Goal: Information Seeking & Learning: Learn about a topic

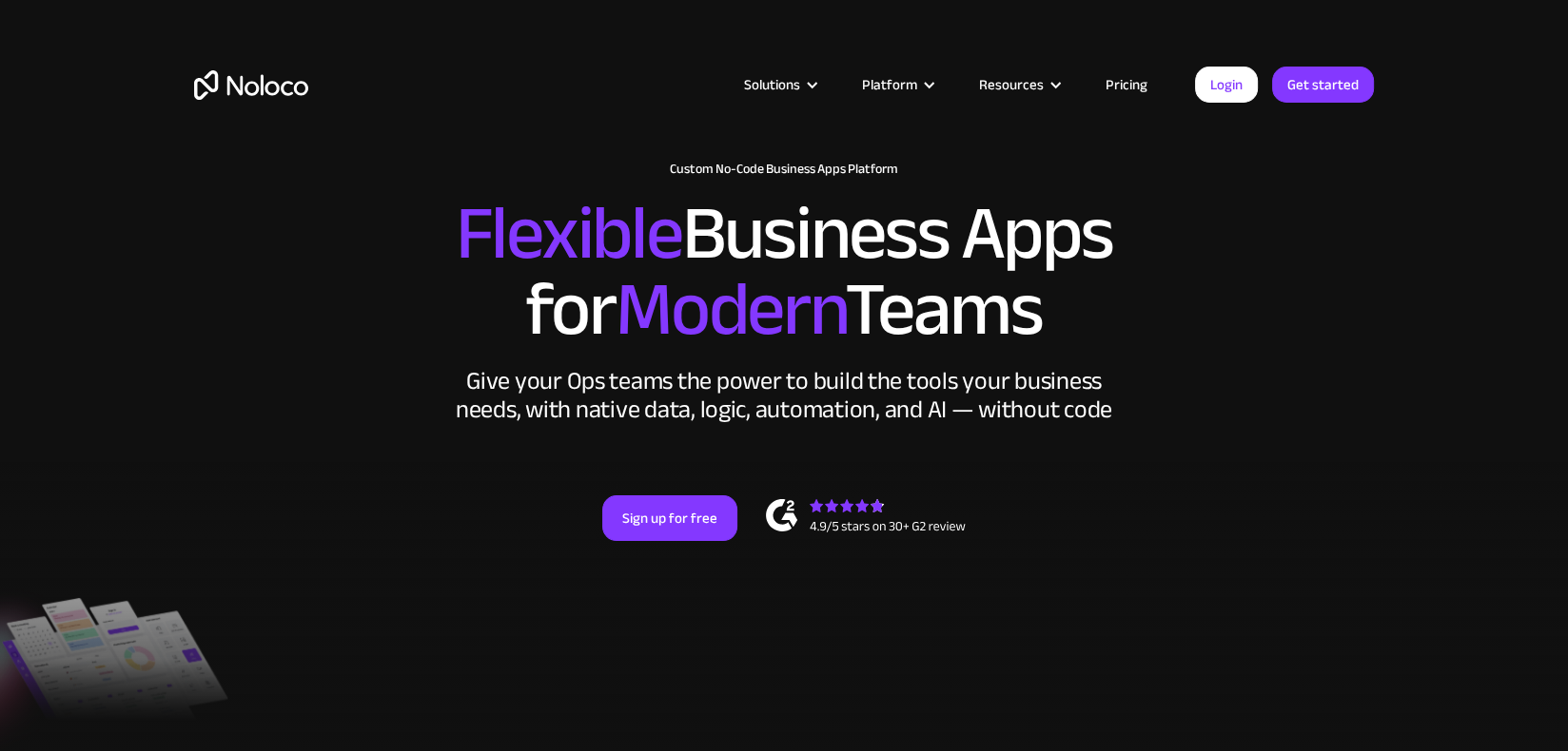
drag, startPoint x: 768, startPoint y: 268, endPoint x: 772, endPoint y: 315, distance: 47.2
click at [772, 315] on span "Modern" at bounding box center [730, 310] width 229 height 142
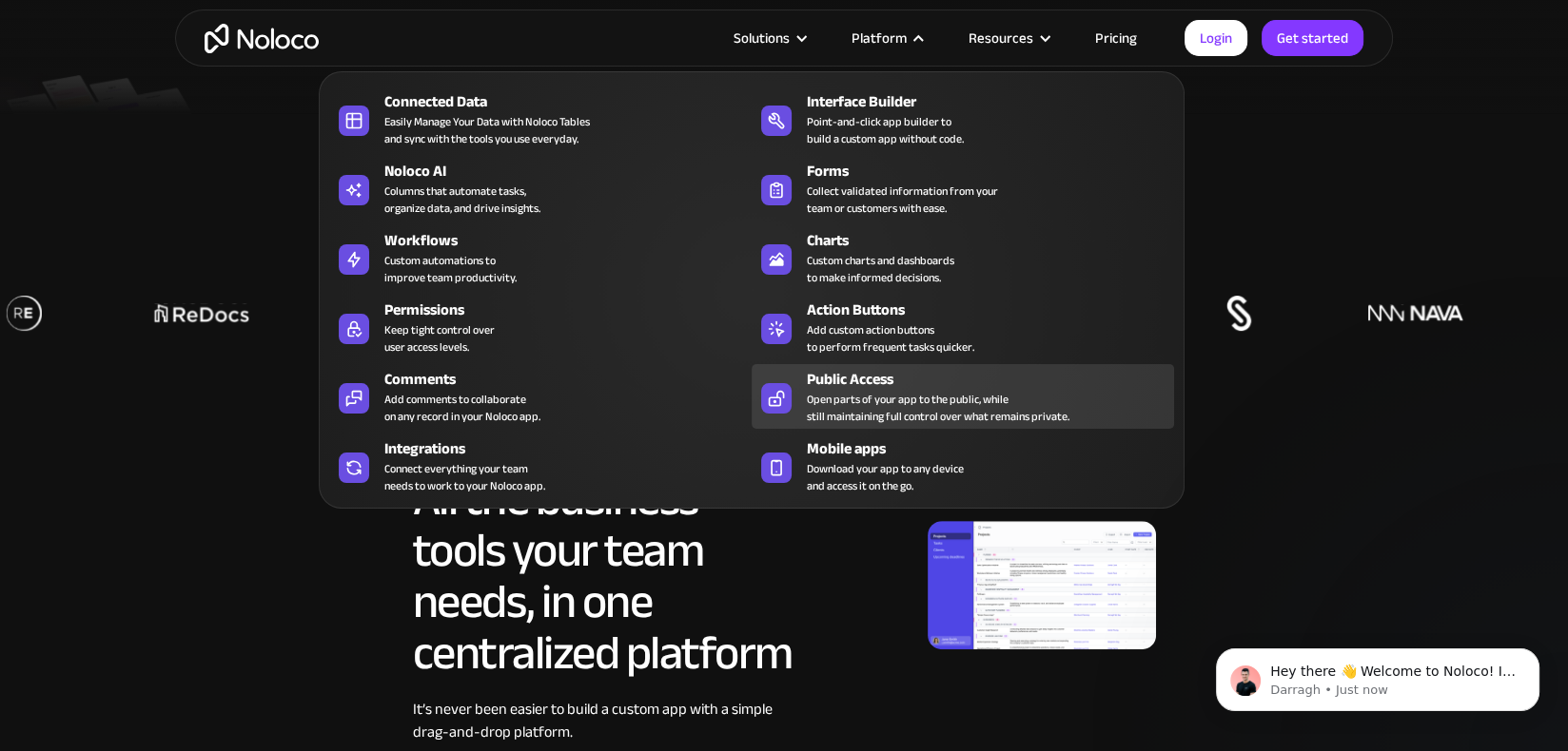
scroll to position [666, 0]
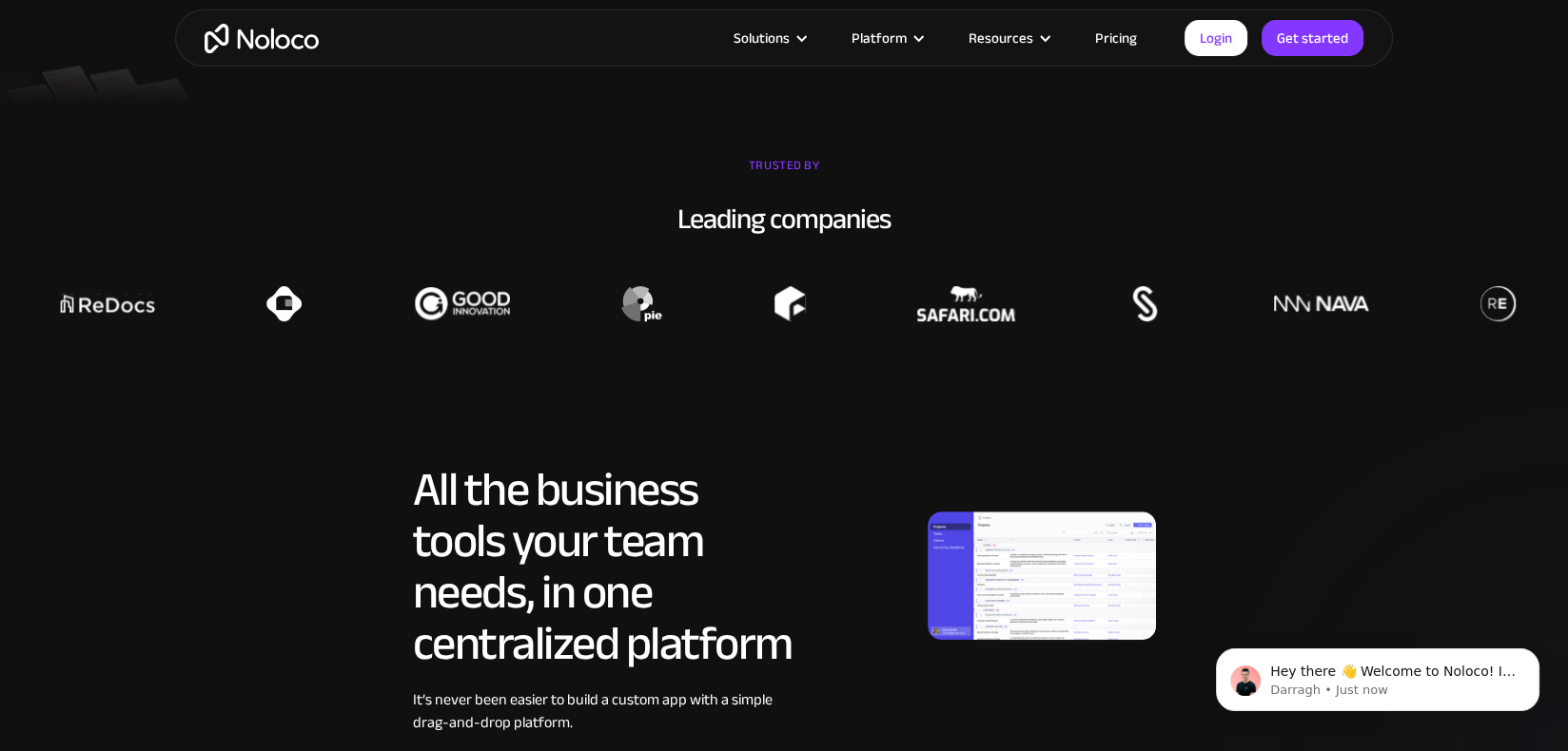
click at [1018, 548] on img at bounding box center [1041, 575] width 228 height 128
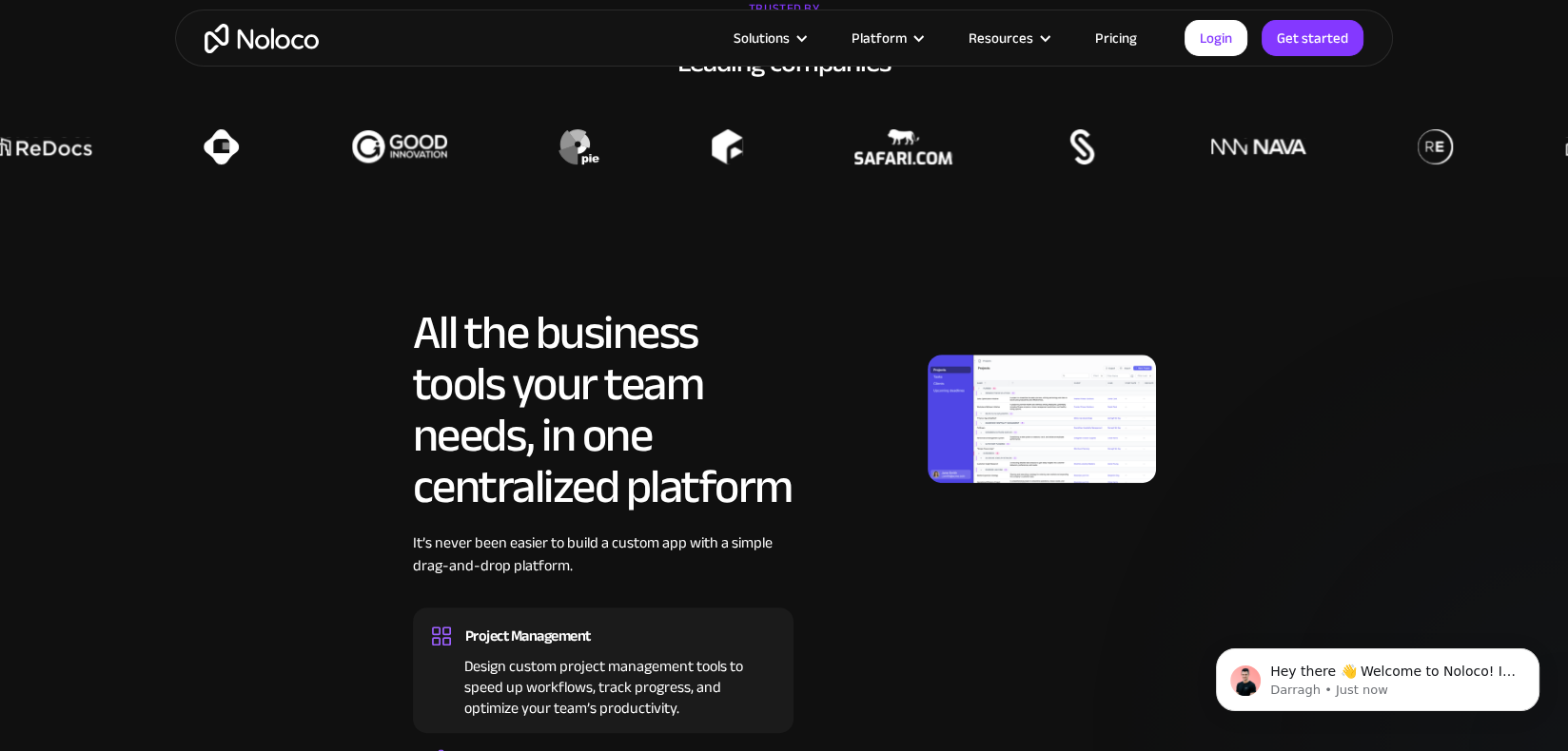
scroll to position [856, 0]
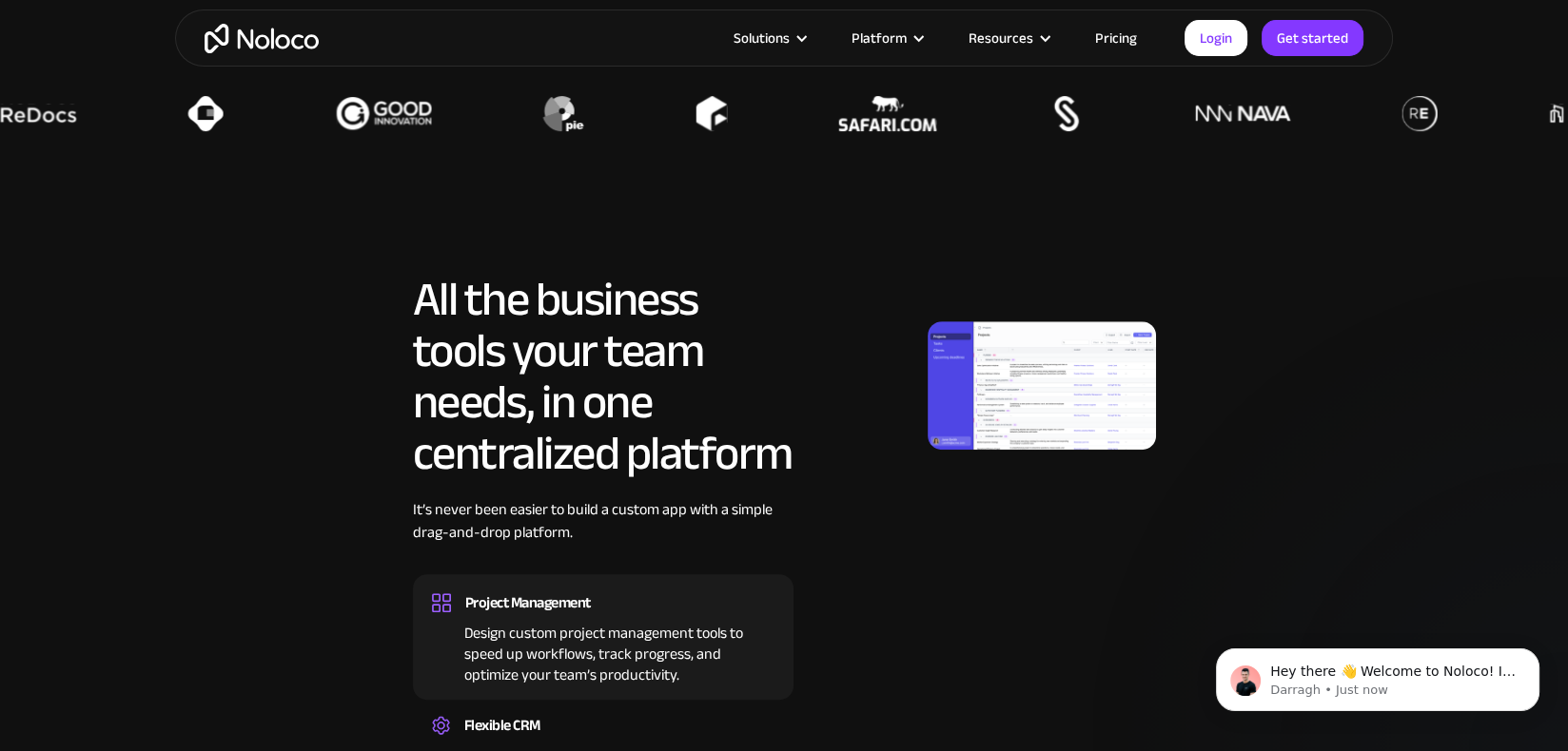
click at [1024, 383] on img at bounding box center [1041, 385] width 228 height 128
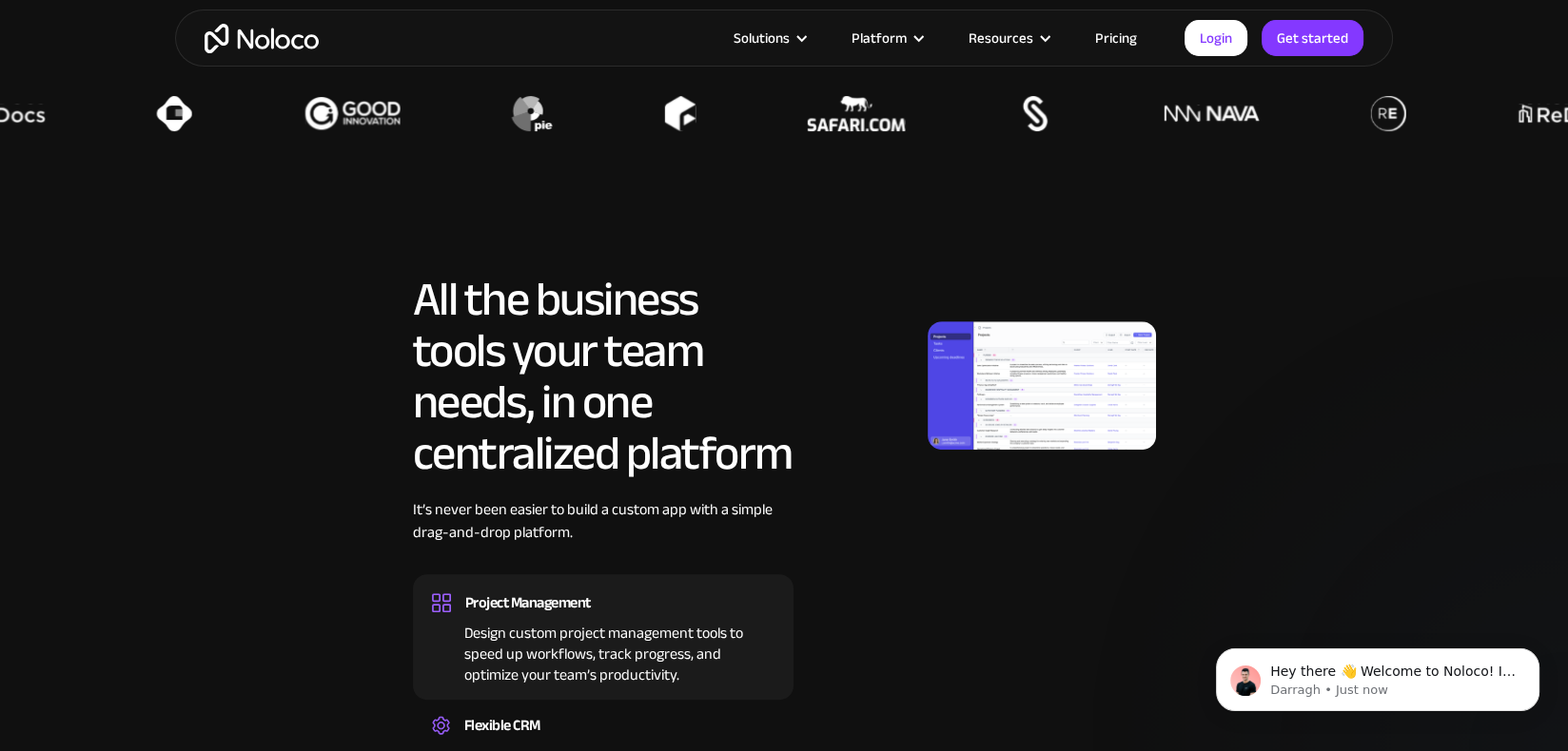
click at [899, 471] on div at bounding box center [983, 385] width 348 height 223
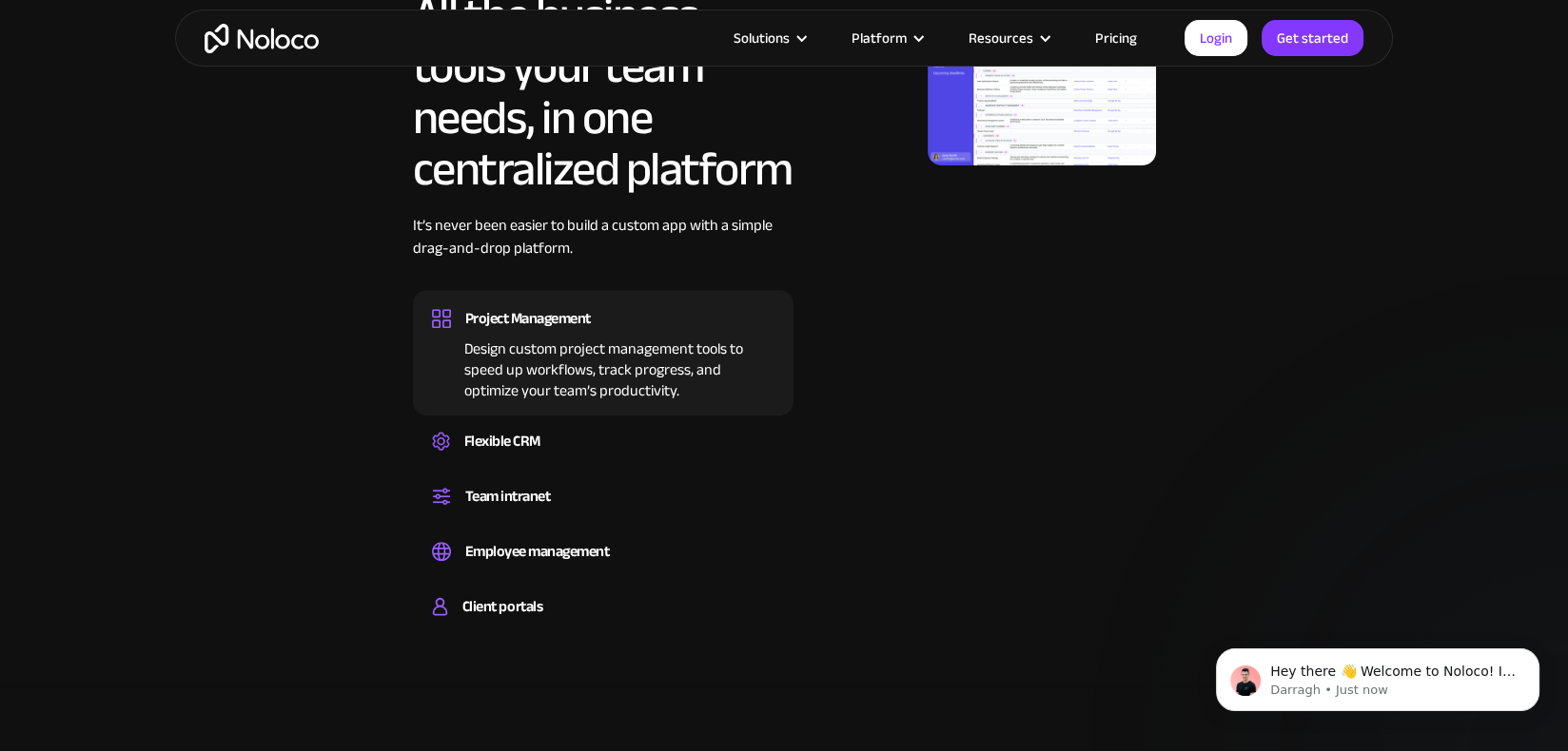
scroll to position [1141, 0]
click at [586, 370] on div "Design custom project management tools to speed up workflows, track progress, a…" at bounding box center [603, 366] width 343 height 69
drag, startPoint x: 586, startPoint y: 370, endPoint x: 921, endPoint y: 349, distance: 335.7
click at [908, 371] on div "All the business tools your team needs, in one centralized platform It’s never …" at bounding box center [784, 312] width 1180 height 648
click at [1015, 154] on img at bounding box center [1041, 100] width 228 height 128
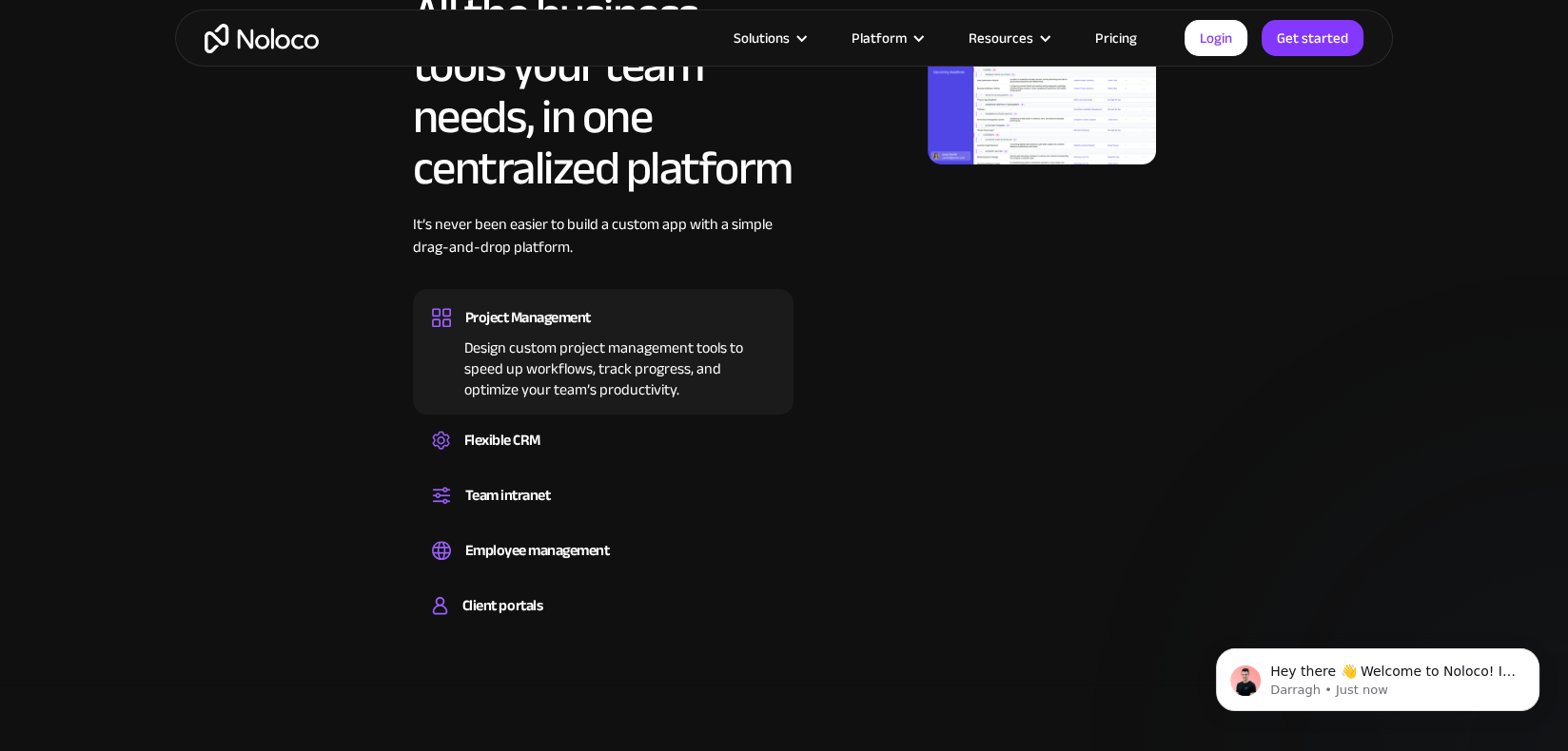
click at [1017, 148] on img at bounding box center [1041, 100] width 228 height 128
click at [1017, 147] on img at bounding box center [1041, 100] width 228 height 128
click at [1017, 147] on img at bounding box center [1041, 100] width 228 height 128
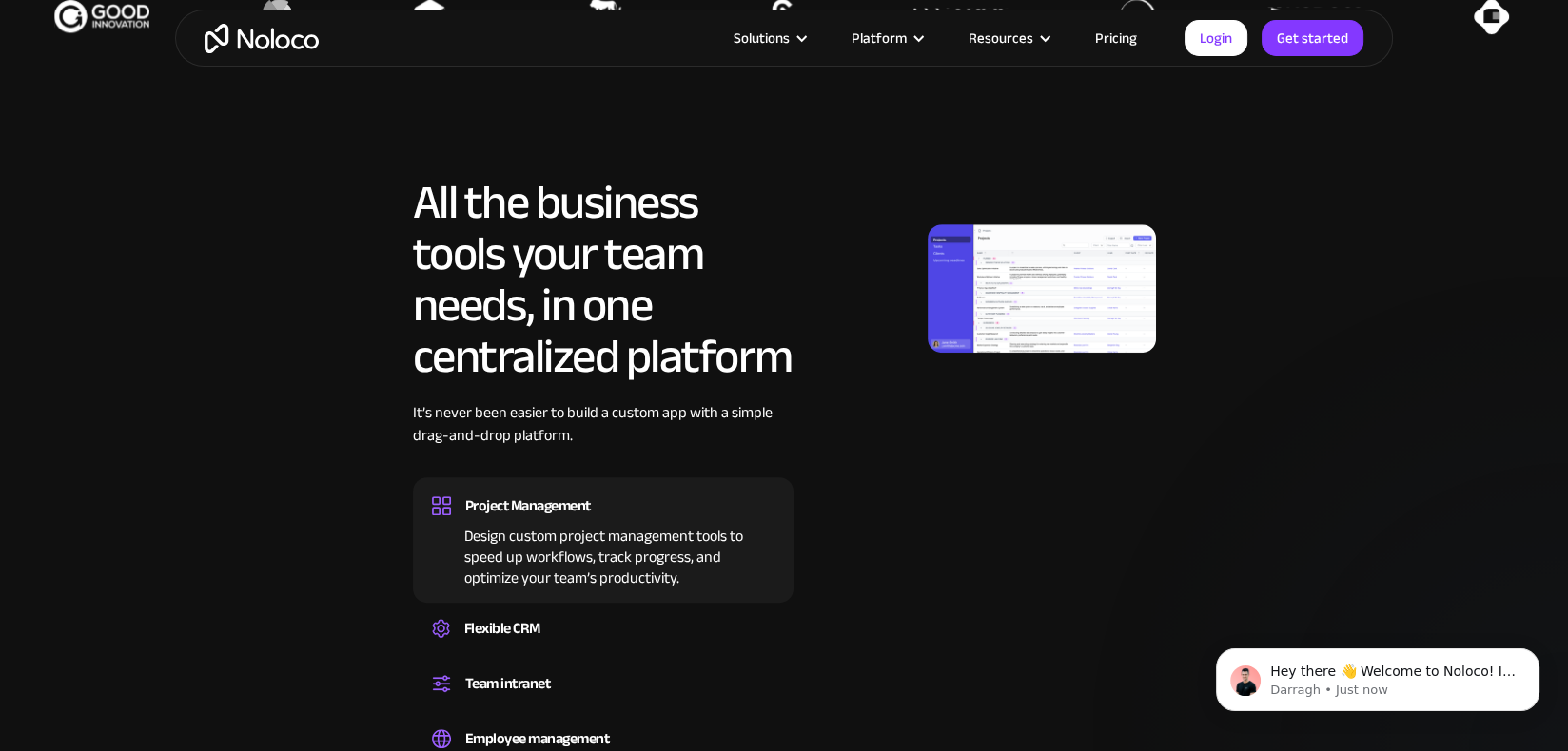
scroll to position [951, 0]
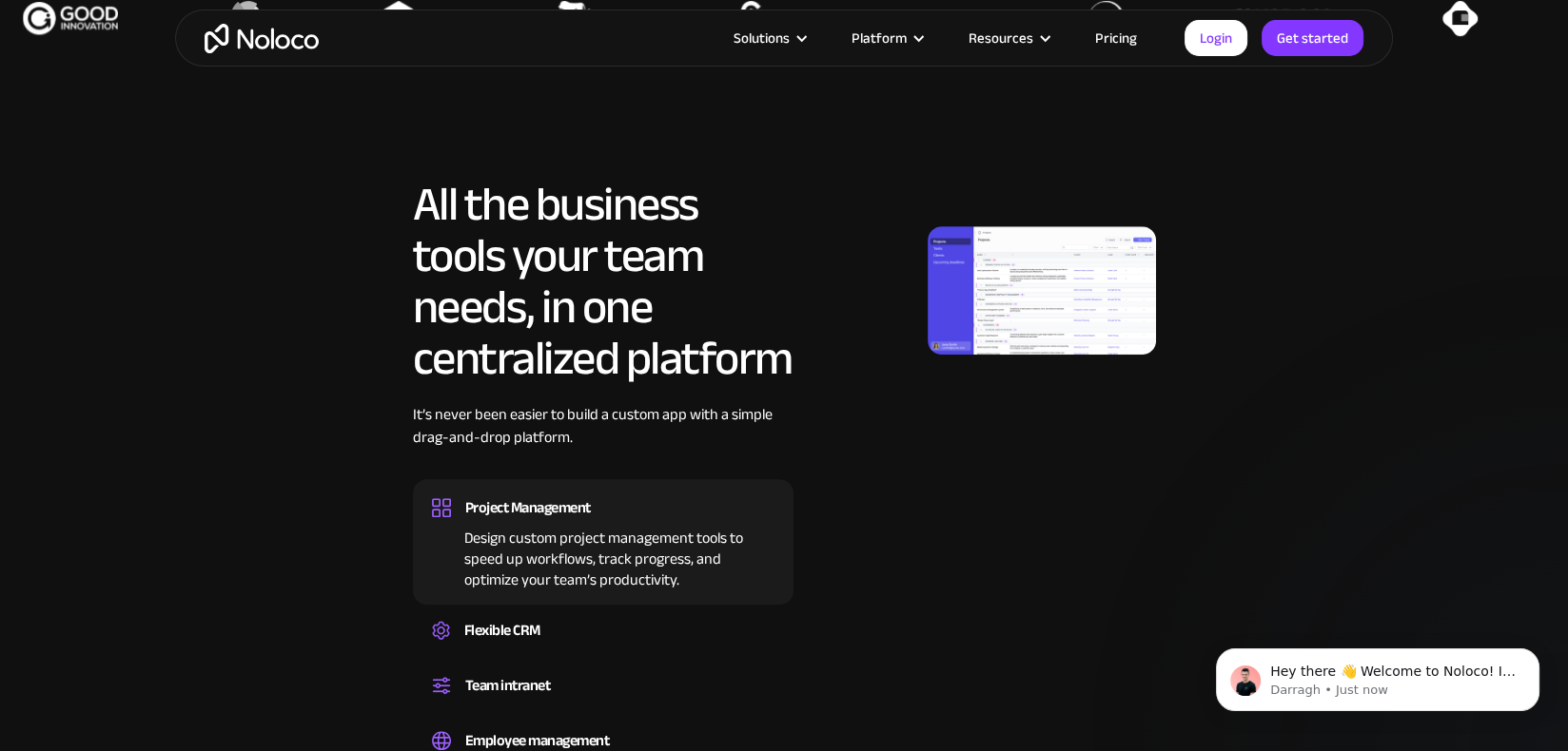
click at [1017, 290] on img at bounding box center [1041, 290] width 228 height 128
click at [1015, 290] on img at bounding box center [1041, 290] width 228 height 128
click at [1013, 290] on img at bounding box center [1041, 290] width 228 height 128
click at [1031, 297] on img at bounding box center [1041, 290] width 228 height 128
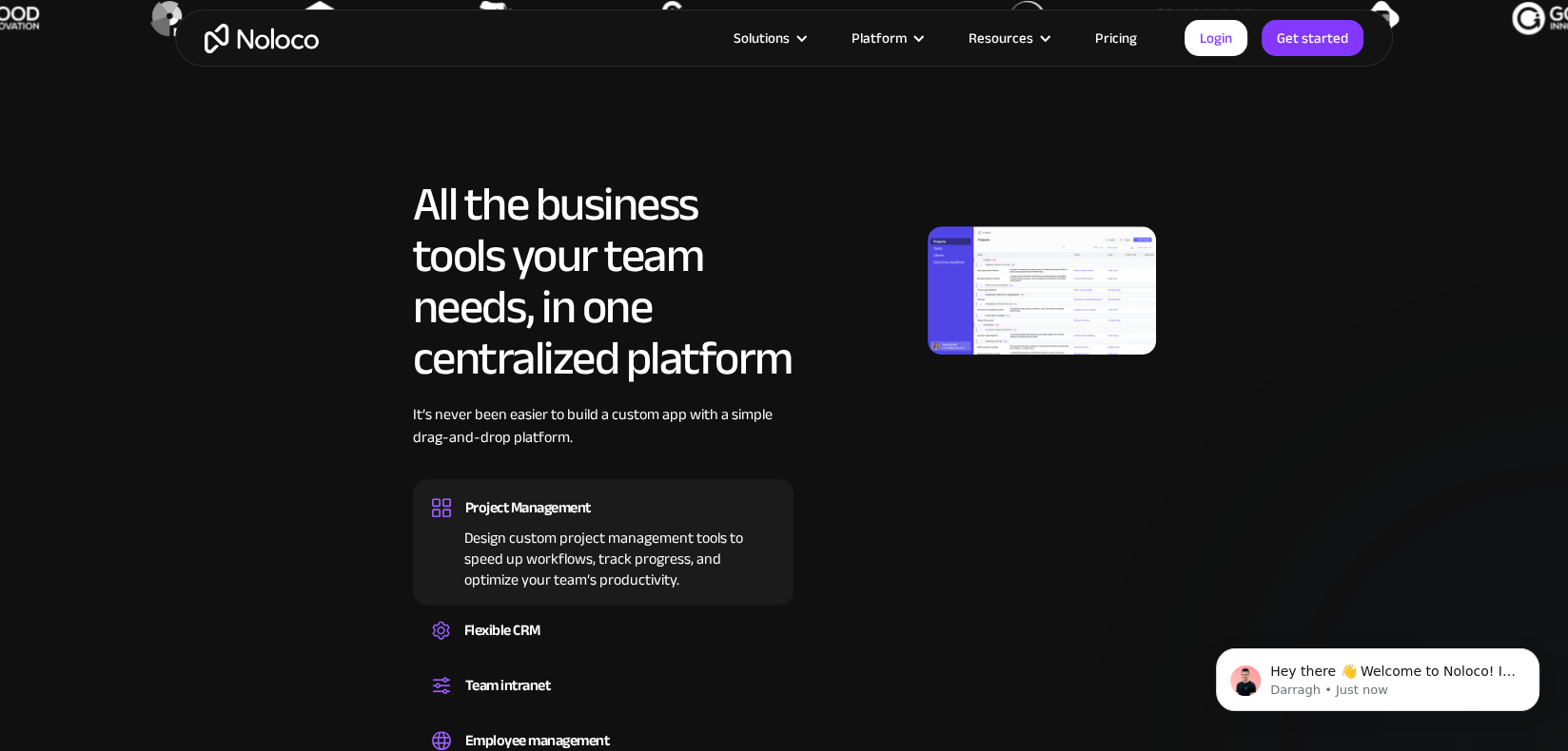
click at [1034, 302] on img at bounding box center [1041, 290] width 228 height 128
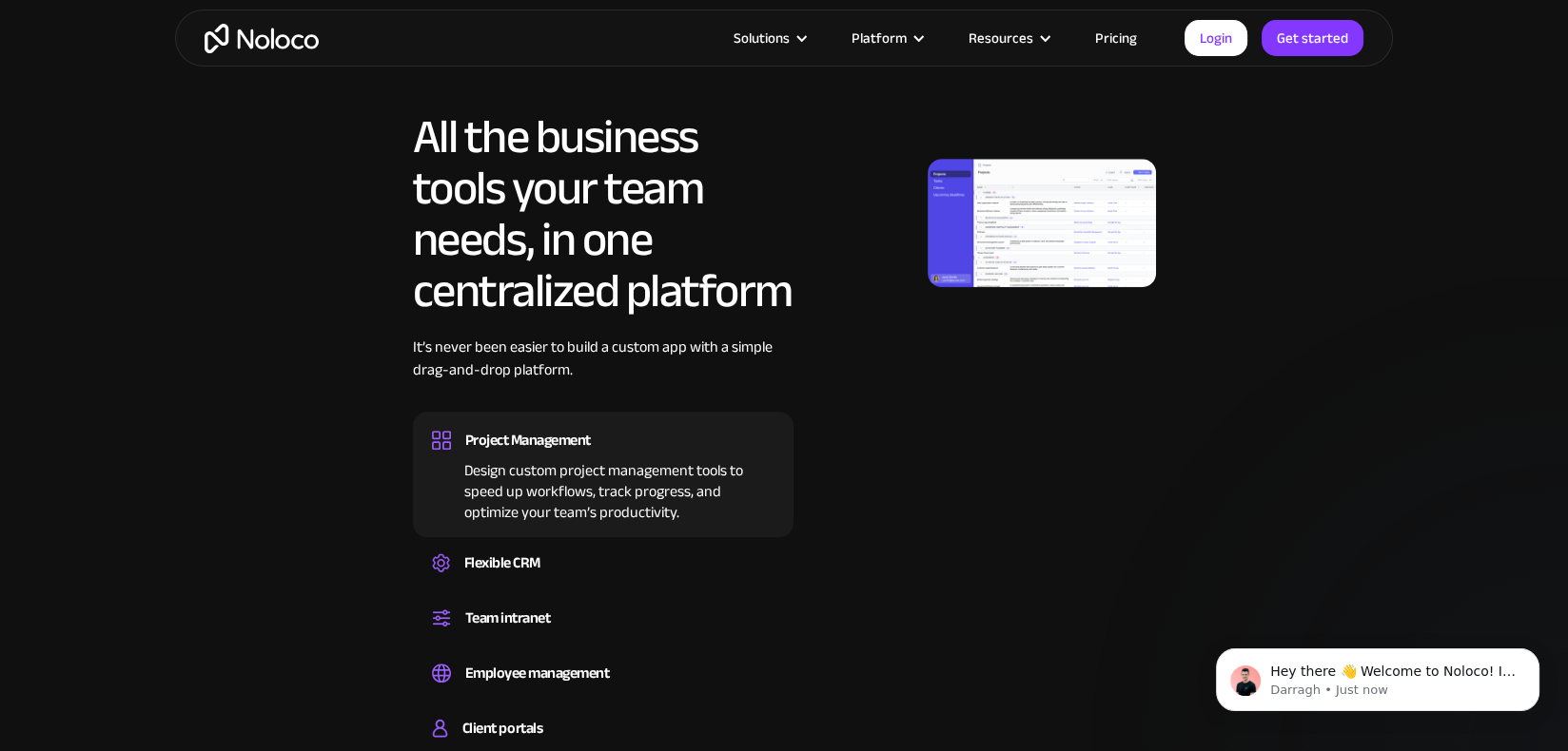
scroll to position [1141, 0]
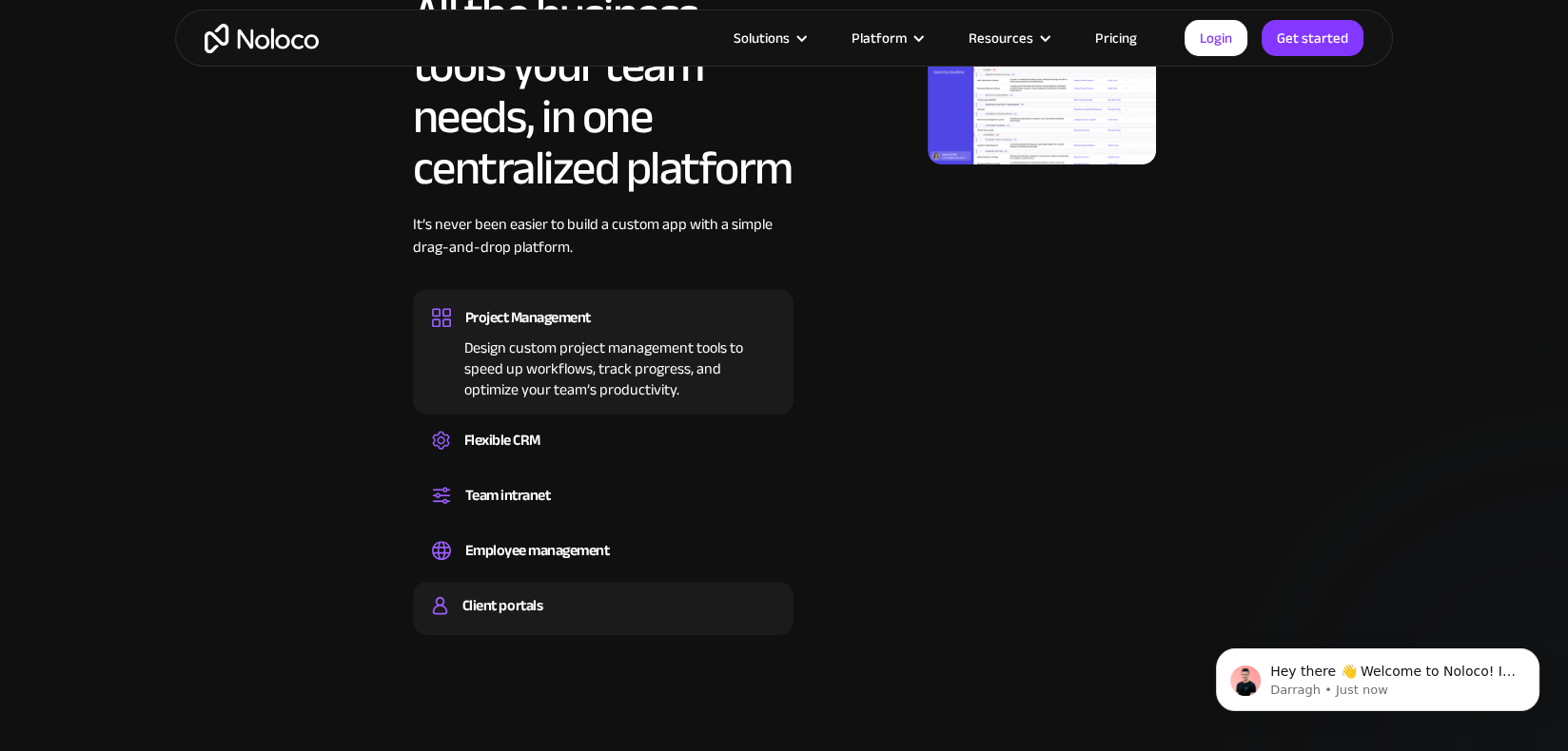
click at [538, 609] on div "Client portals" at bounding box center [502, 604] width 80 height 28
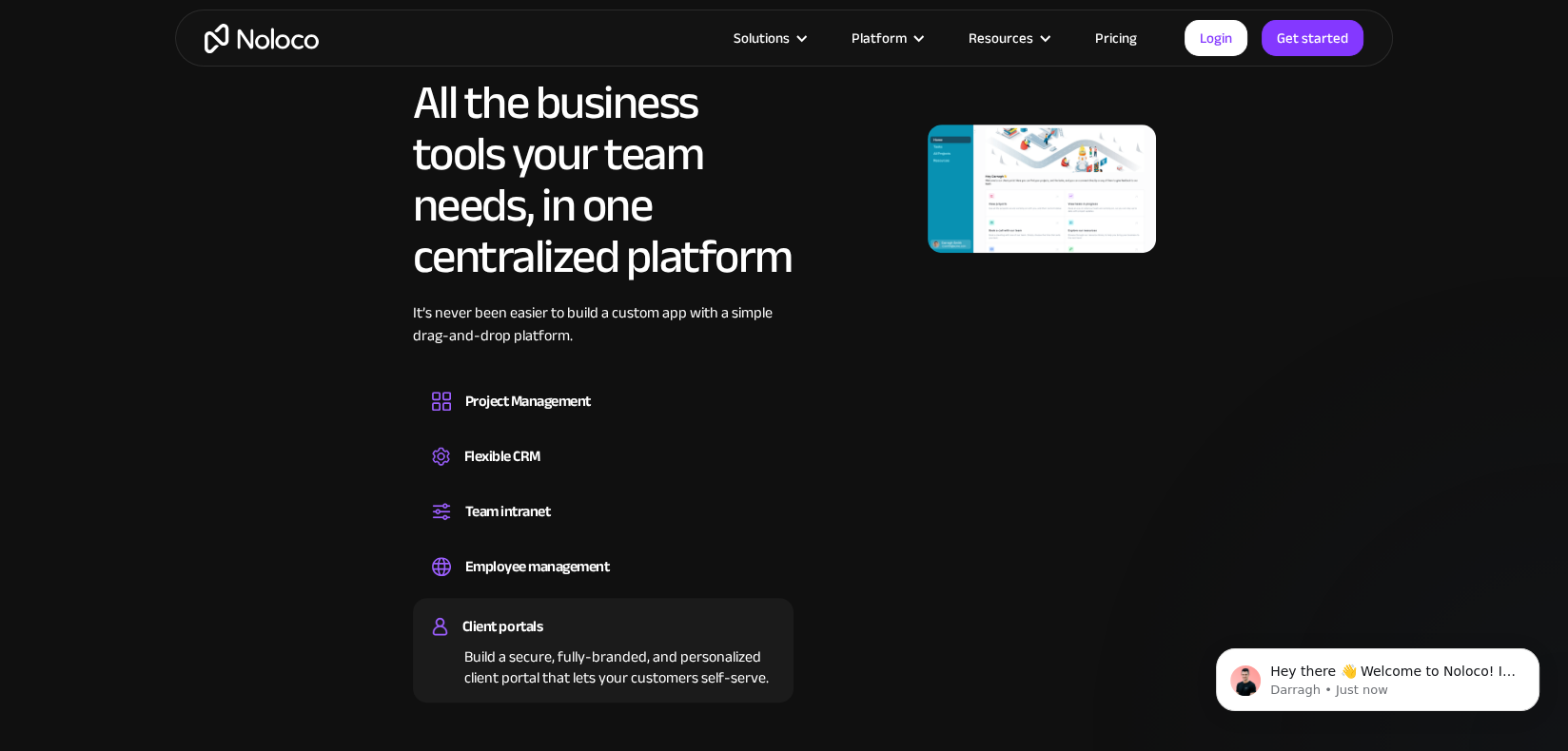
scroll to position [1046, 0]
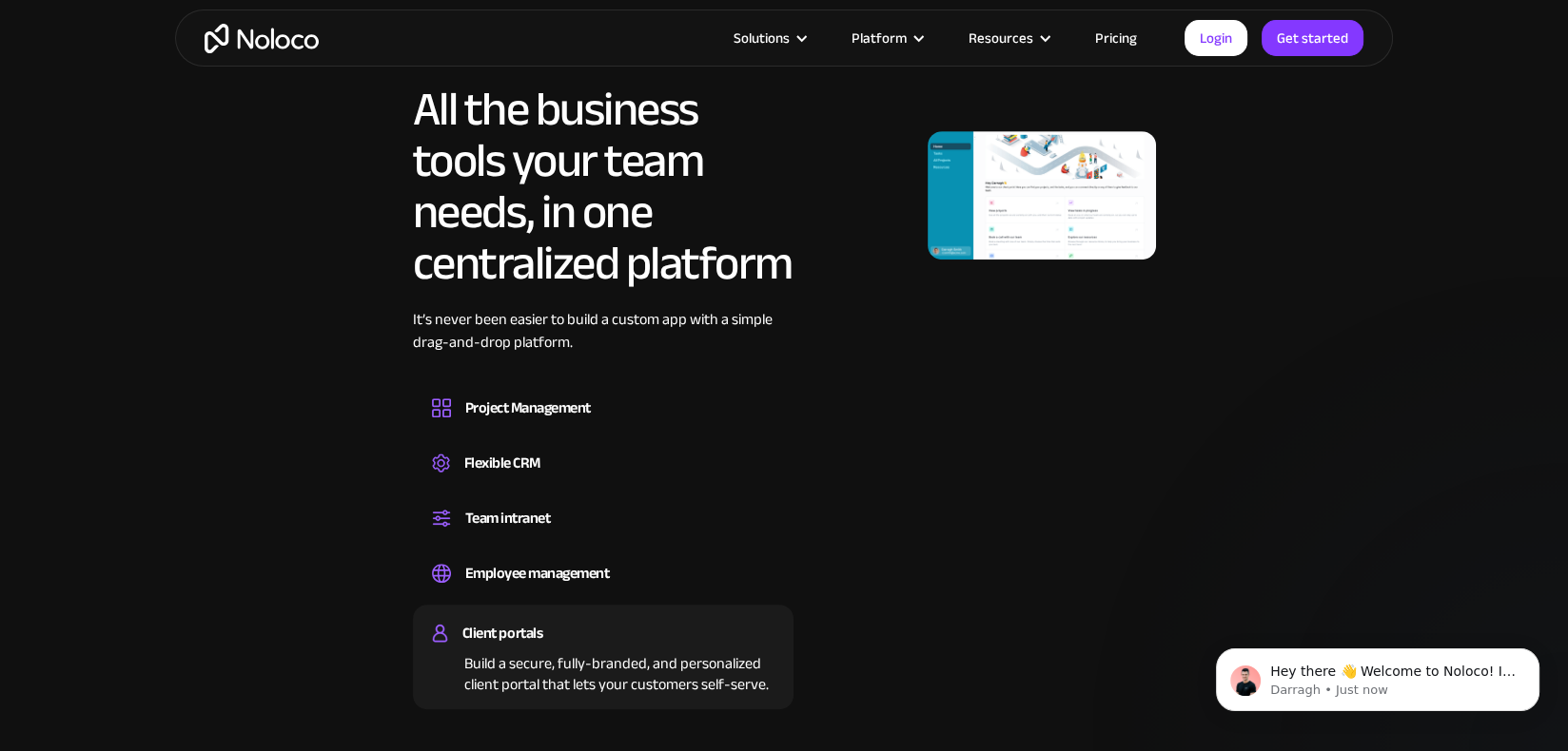
click at [1046, 195] on img at bounding box center [1041, 195] width 228 height 128
click at [598, 553] on div "Employee management Easily manage employee information, track performance, and …" at bounding box center [603, 575] width 381 height 53
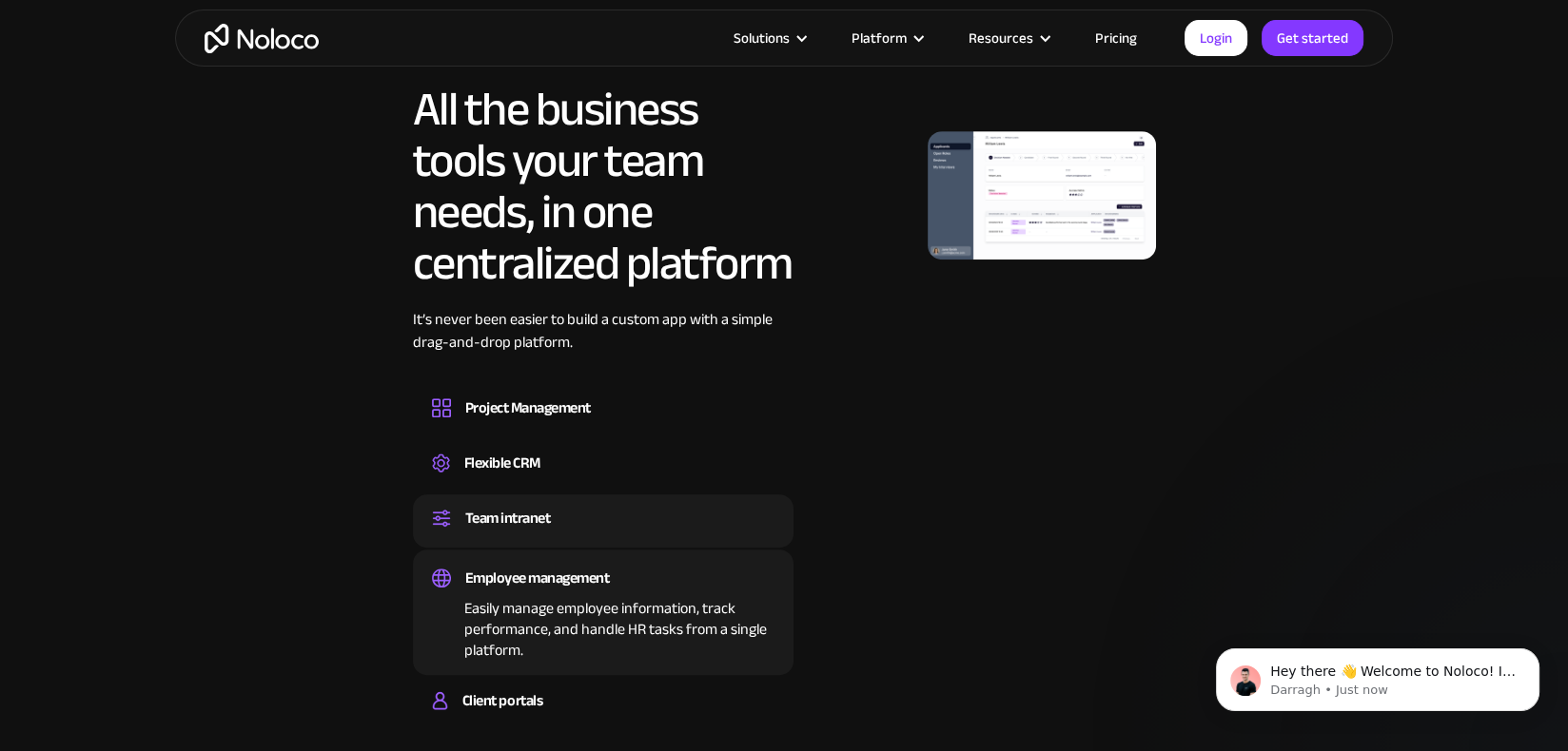
click at [590, 517] on div "Team intranet" at bounding box center [603, 517] width 343 height 28
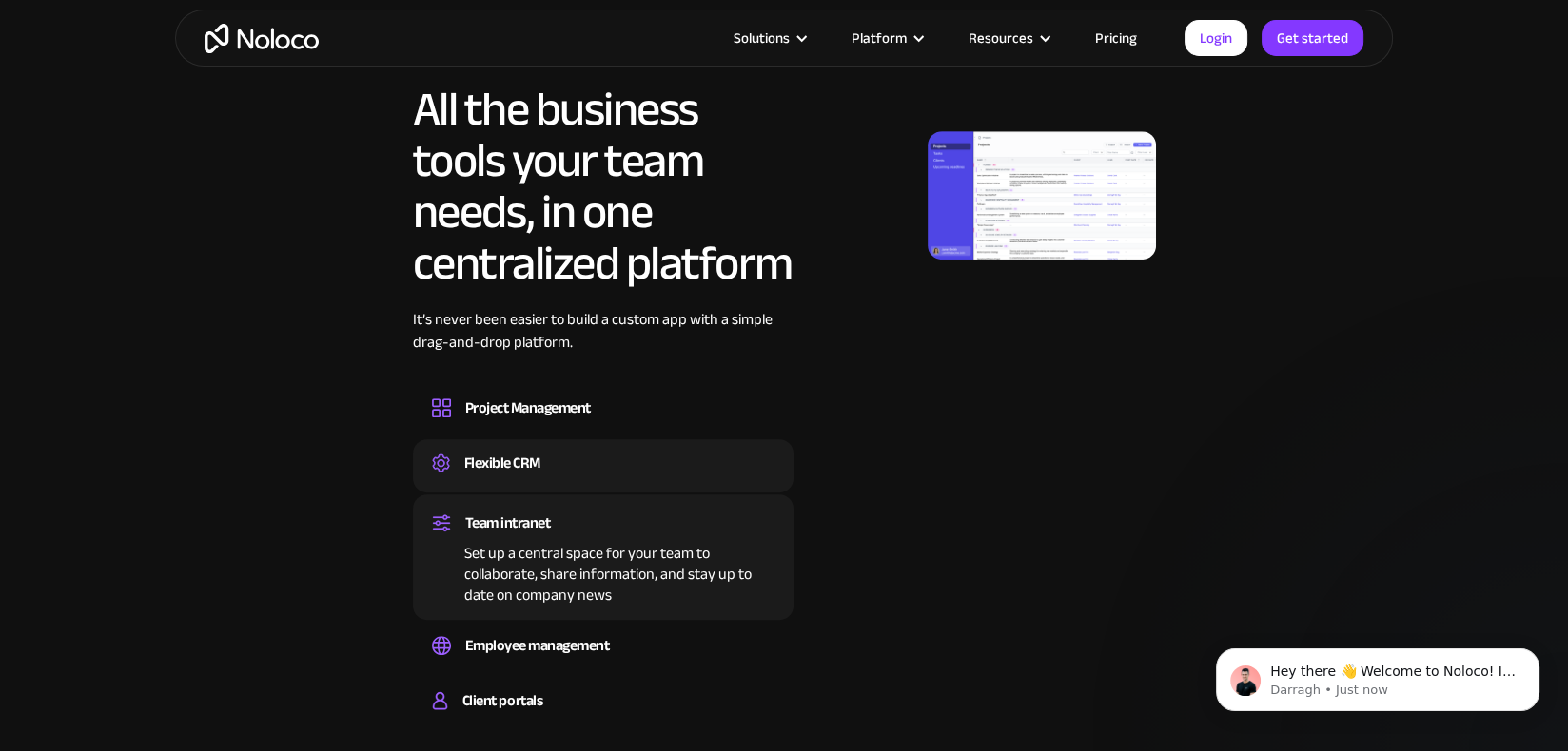
click at [591, 457] on div "Flexible CRM" at bounding box center [603, 462] width 343 height 28
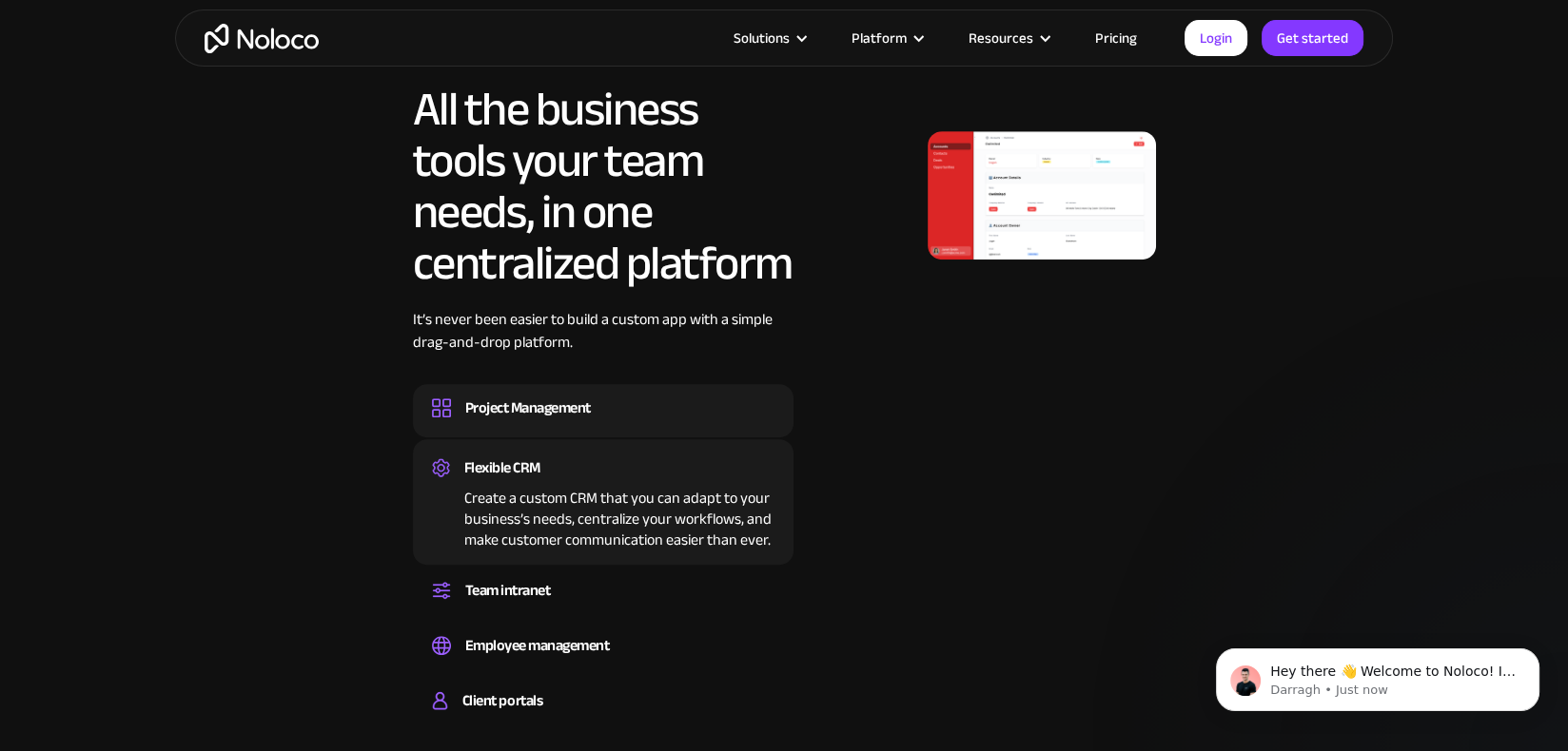
click at [588, 414] on div "Project Management" at bounding box center [527, 408] width 125 height 28
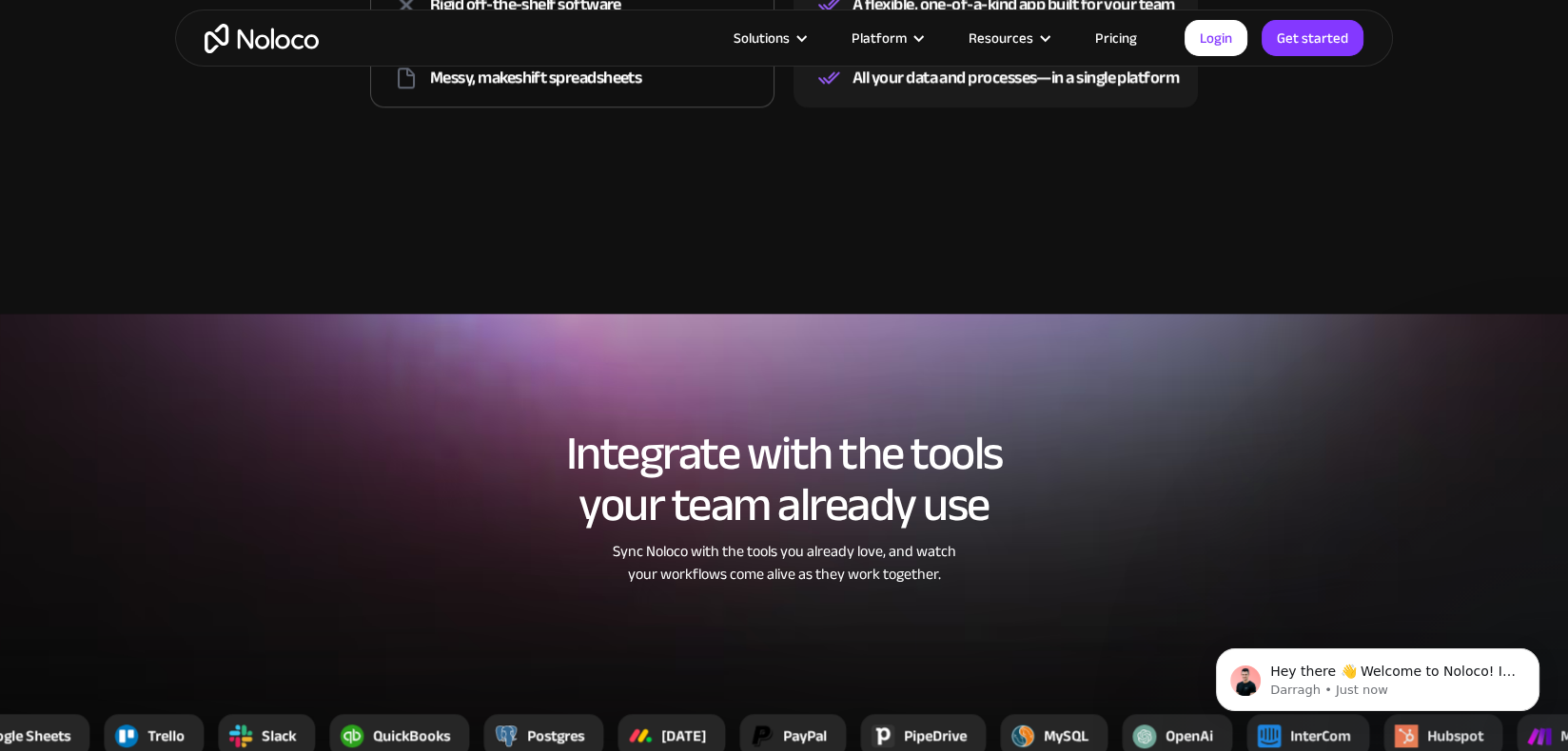
scroll to position [2377, 0]
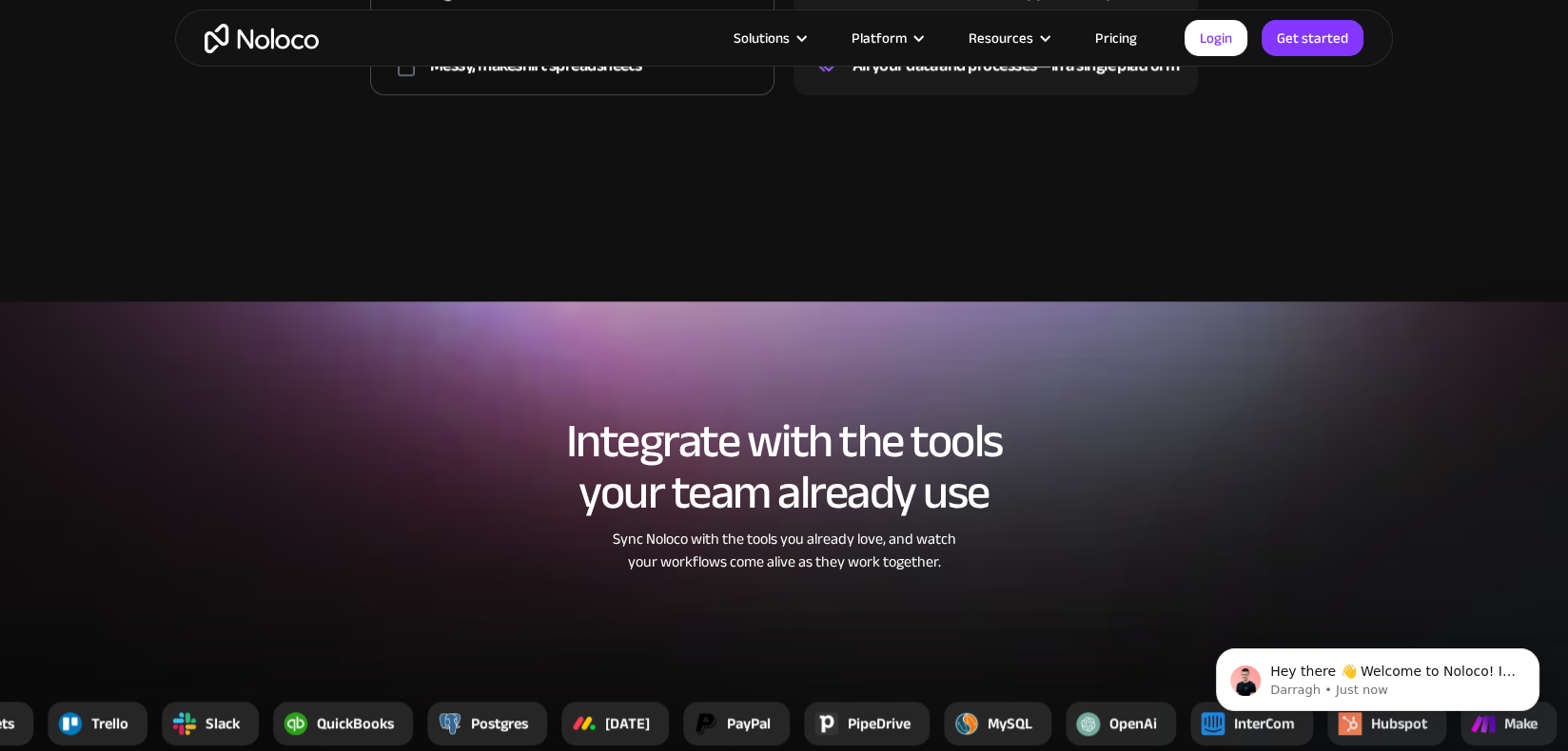
drag, startPoint x: 815, startPoint y: 448, endPoint x: 807, endPoint y: 478, distance: 31.0
click at [807, 478] on h2 "Integrate with the tools your team already use" at bounding box center [784, 467] width 1180 height 103
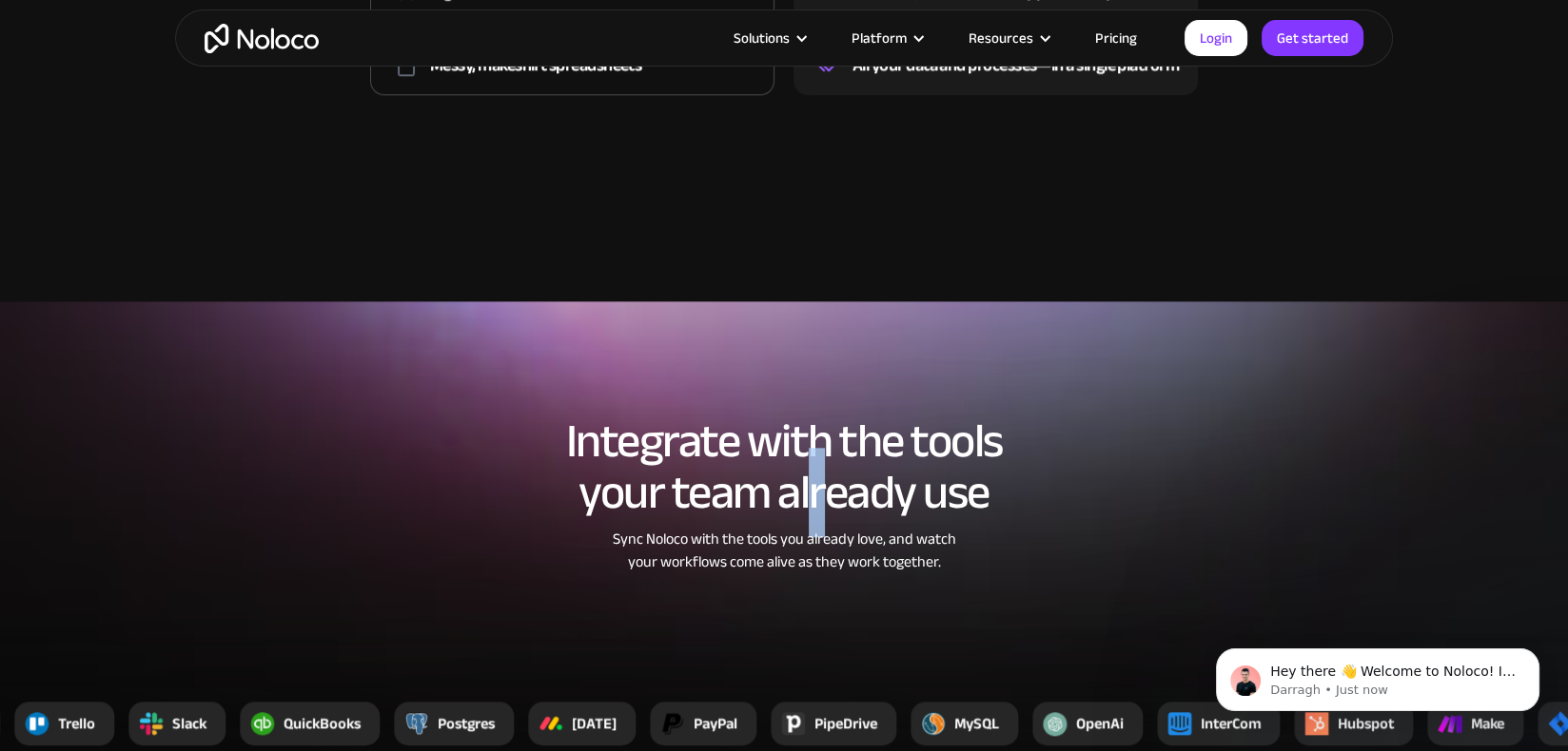
drag, startPoint x: 820, startPoint y: 459, endPoint x: 814, endPoint y: 506, distance: 47.4
click at [814, 506] on h2 "Integrate with the tools your team already use" at bounding box center [784, 467] width 1180 height 103
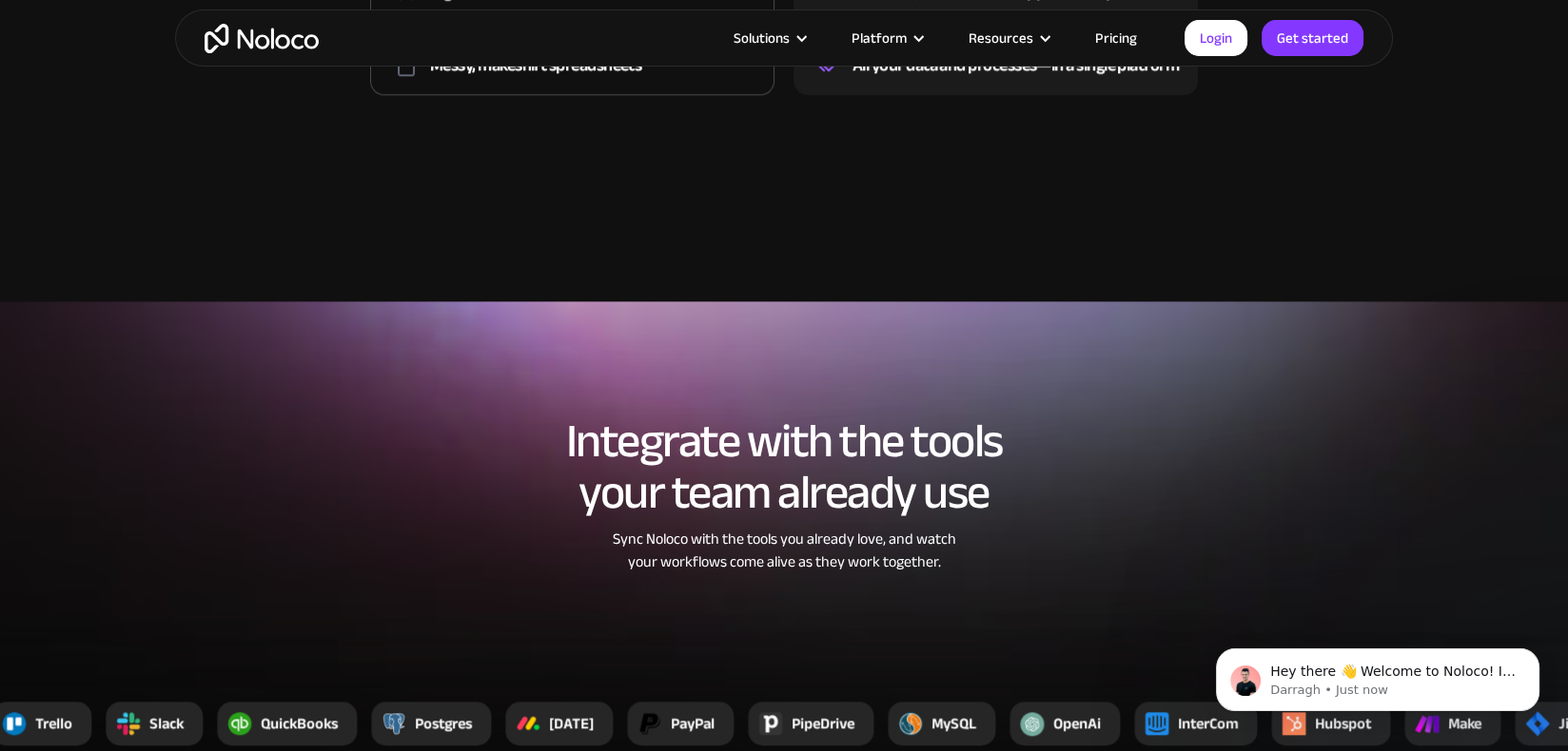
drag, startPoint x: 814, startPoint y: 506, endPoint x: 877, endPoint y: 503, distance: 63.1
click at [877, 503] on h2 "Integrate with the tools your team already use" at bounding box center [784, 467] width 1180 height 103
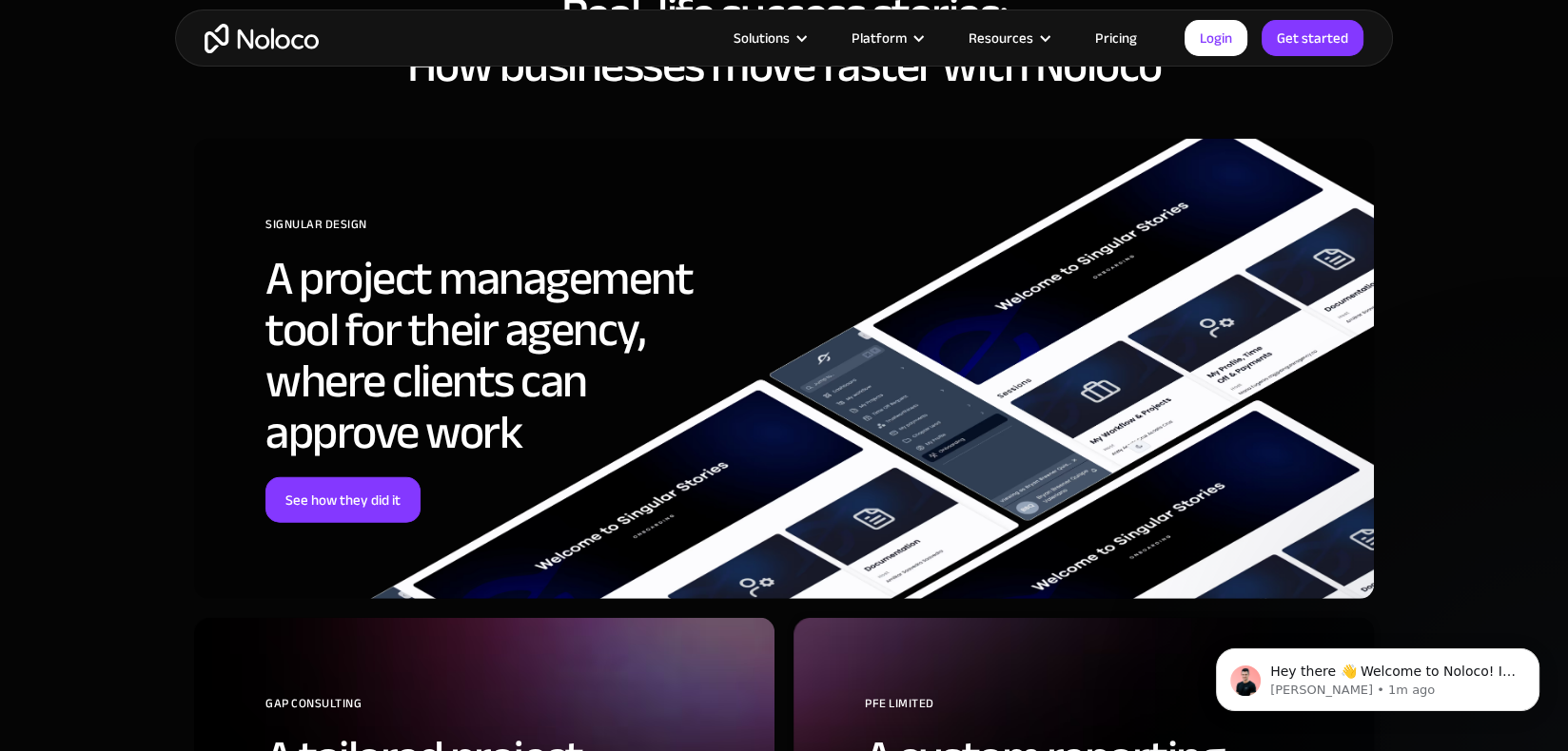
scroll to position [6370, 0]
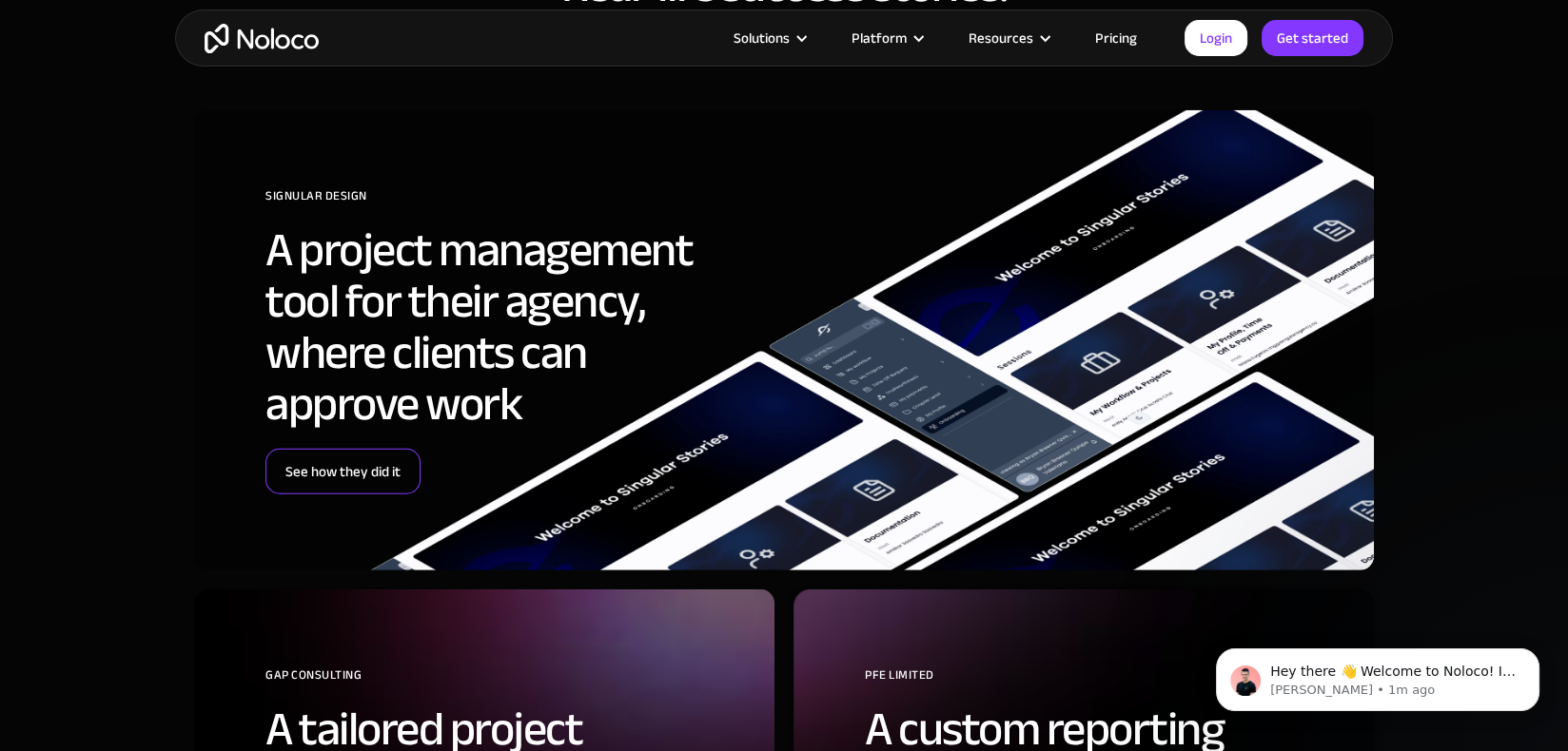
click at [386, 479] on link "See how they did it" at bounding box center [343, 471] width 155 height 46
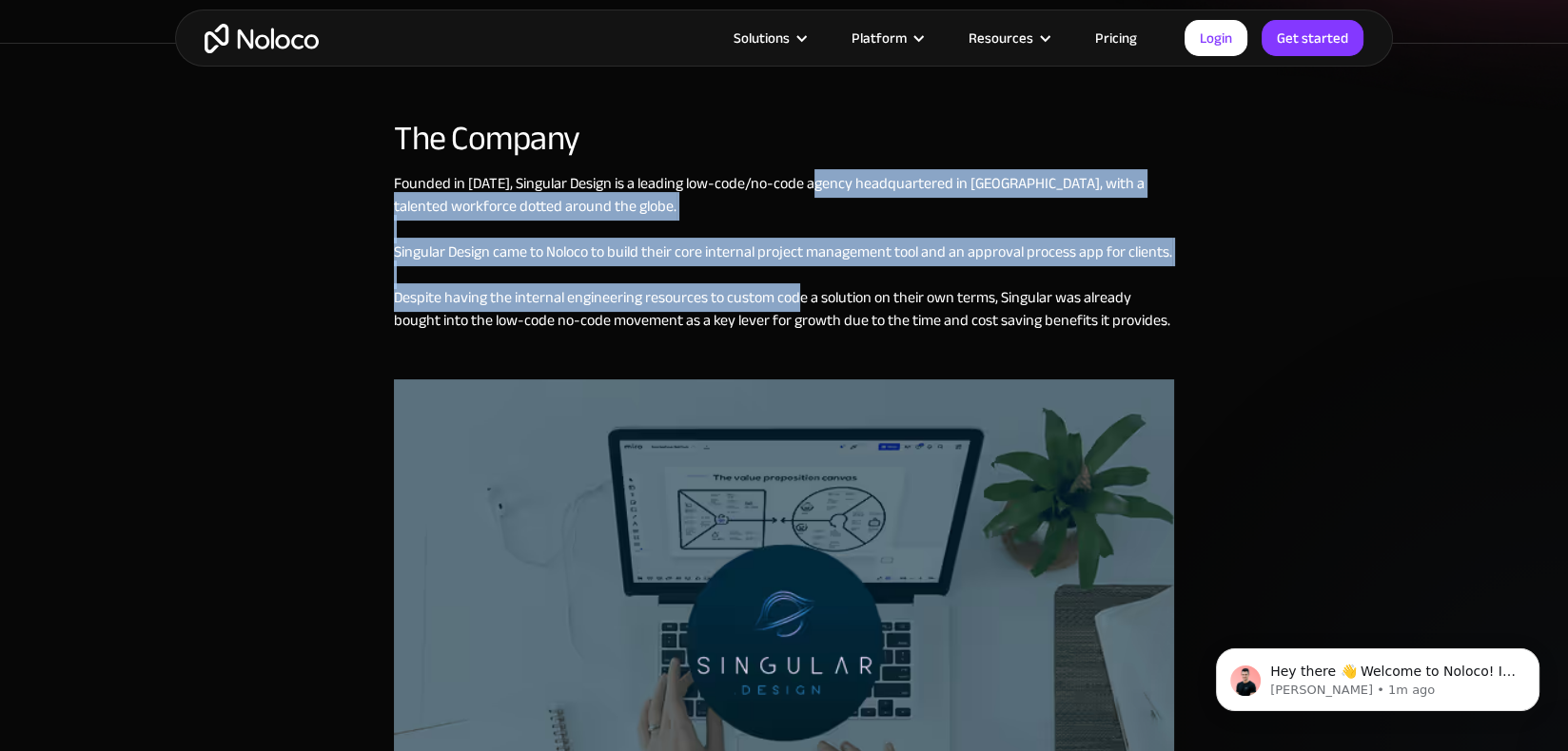
drag, startPoint x: 808, startPoint y: 184, endPoint x: 795, endPoint y: 296, distance: 112.8
click at [795, 296] on div "Founded in [DATE], Singular Design is a leading low-code/no-code agency headqua…" at bounding box center [784, 276] width 780 height 208
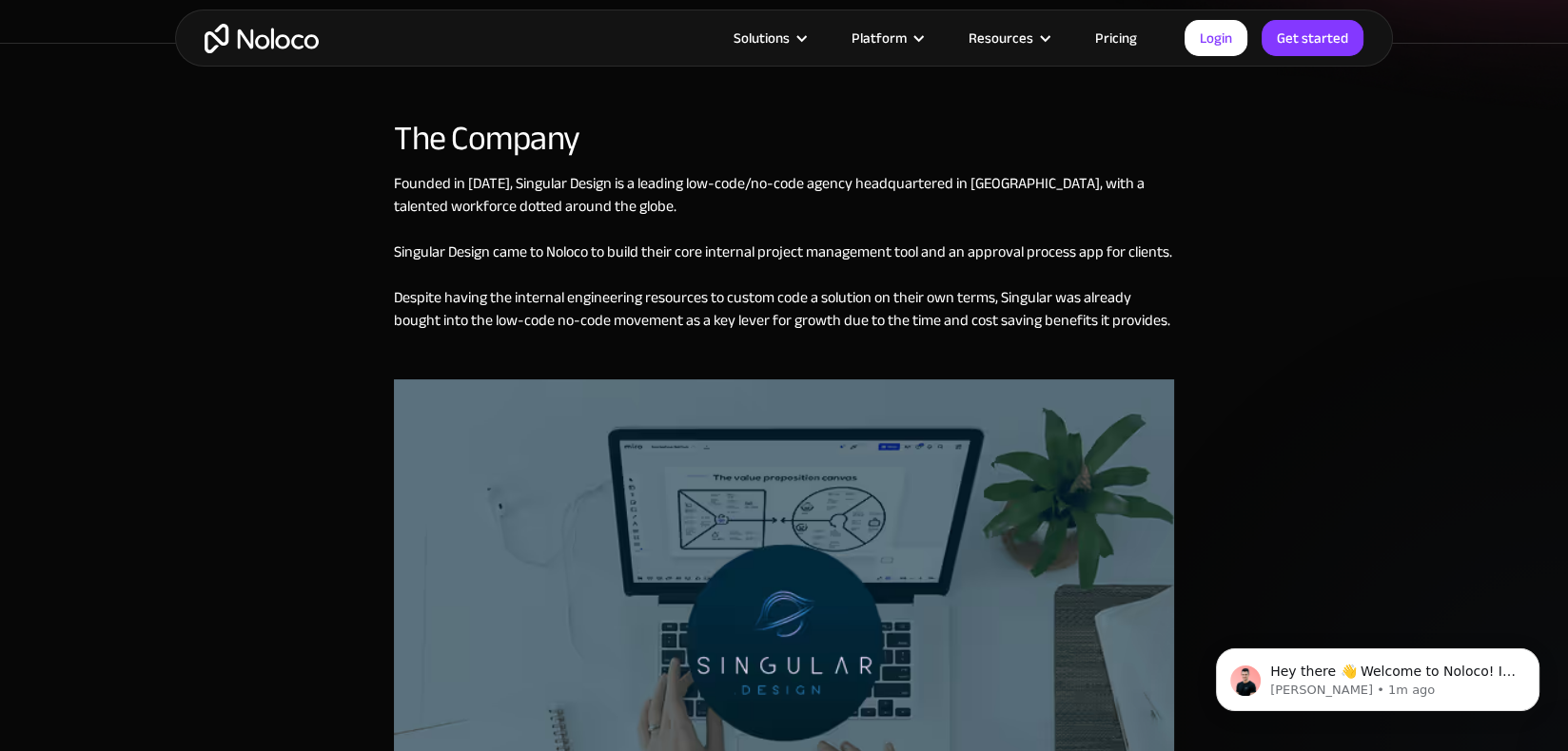
drag, startPoint x: 795, startPoint y: 296, endPoint x: 795, endPoint y: 312, distance: 16.0
click at [795, 312] on div "Founded in [DATE], Singular Design is a leading low-code/no-code agency headqua…" at bounding box center [784, 276] width 780 height 208
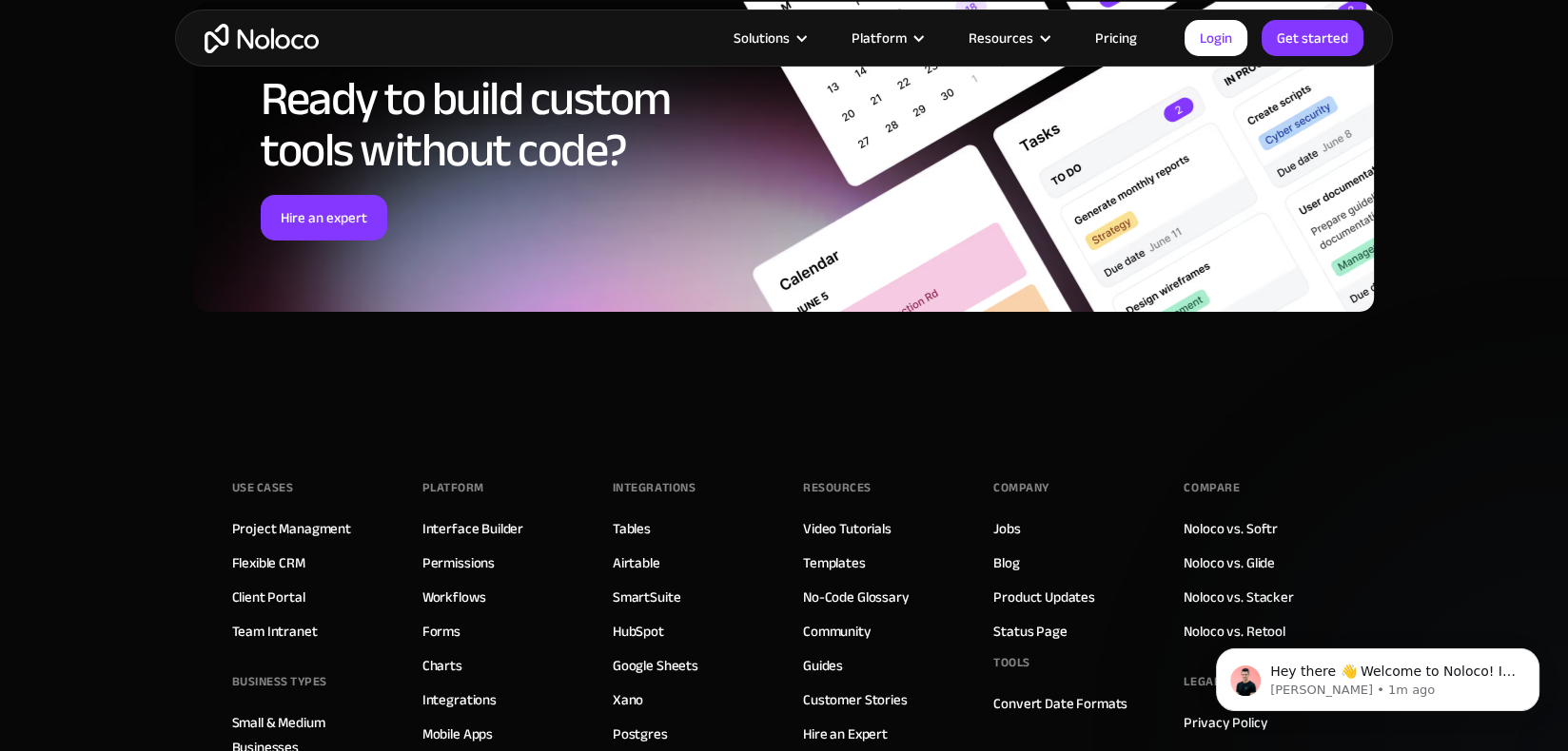
scroll to position [7949, 0]
